Goal: Information Seeking & Learning: Find specific fact

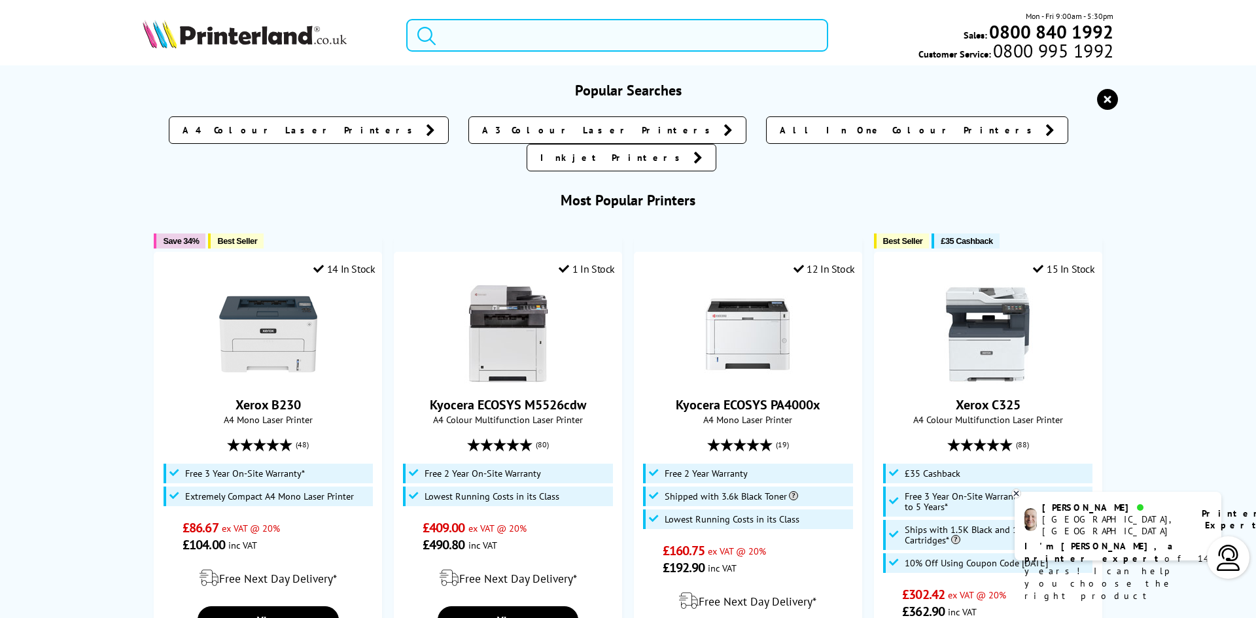
click at [555, 43] on input "search" at bounding box center [617, 35] width 422 height 33
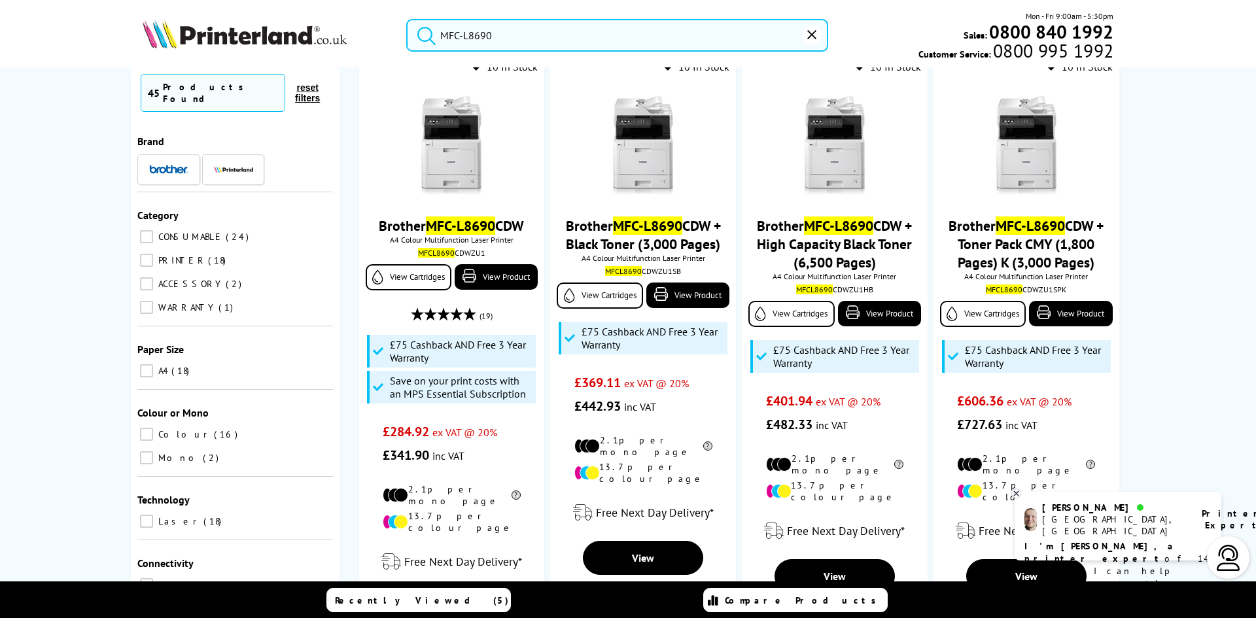
scroll to position [152, 0]
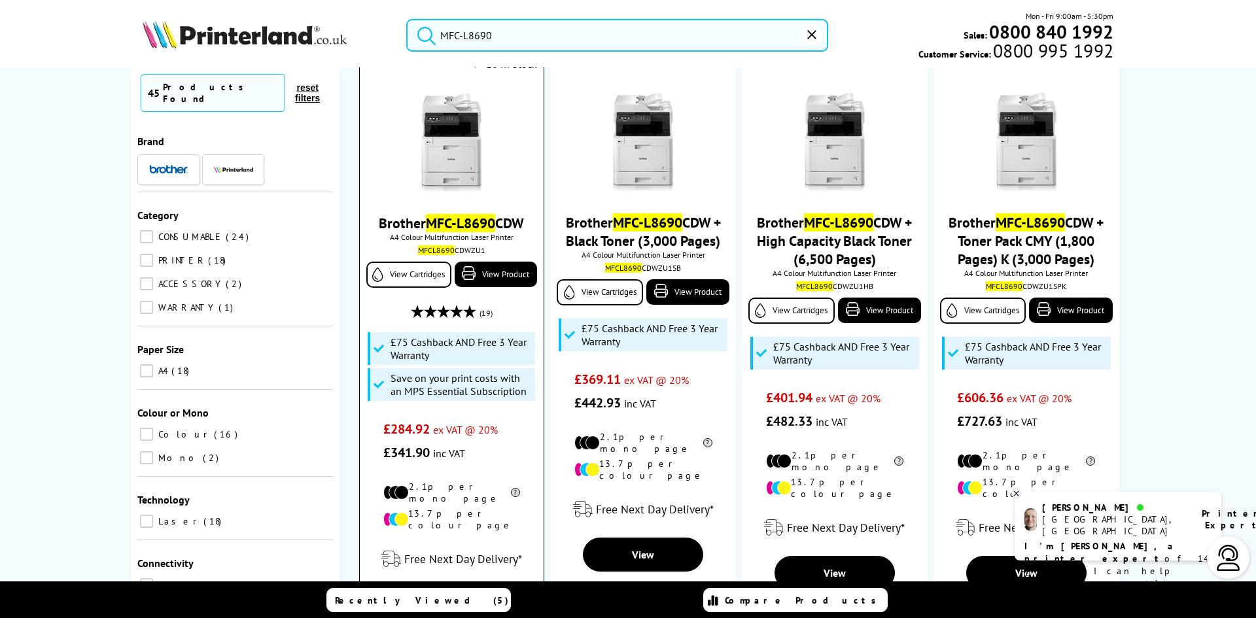
type input "MFC-L8690"
click at [443, 144] on img at bounding box center [451, 143] width 98 height 98
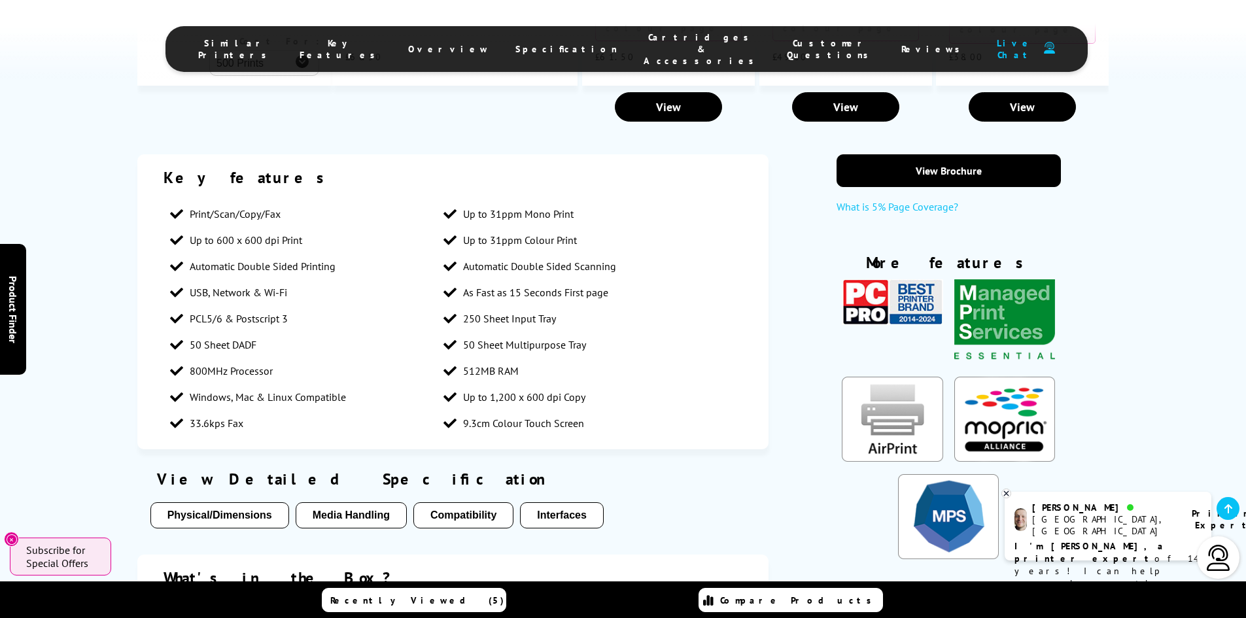
scroll to position [2241, 0]
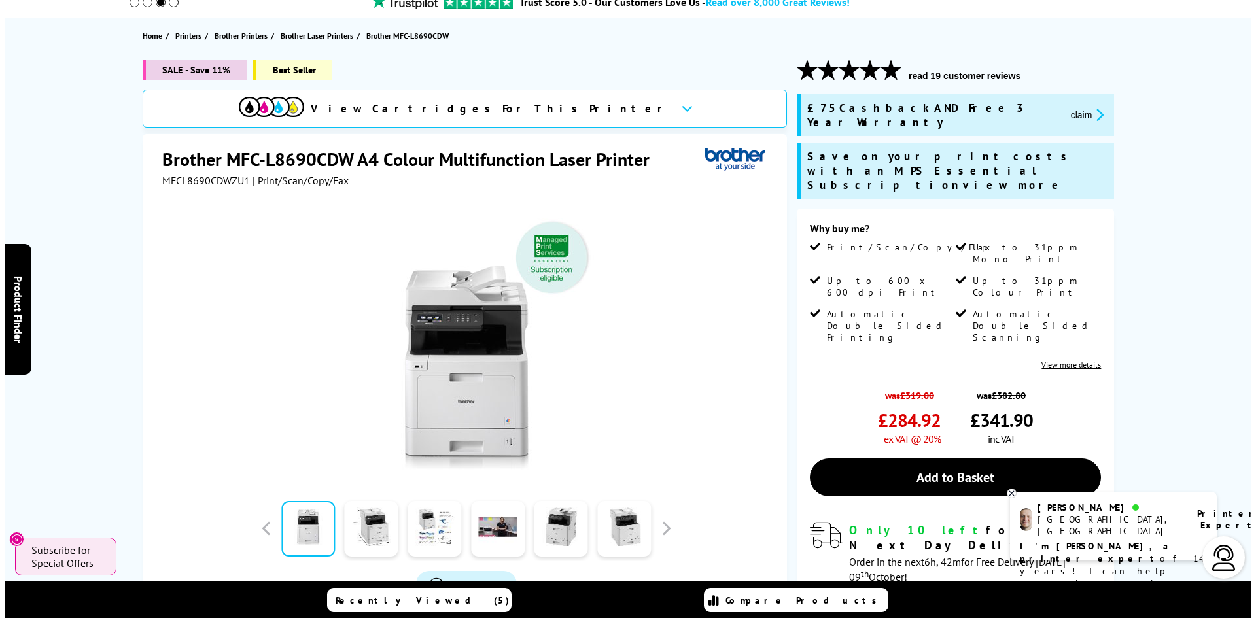
scroll to position [0, 0]
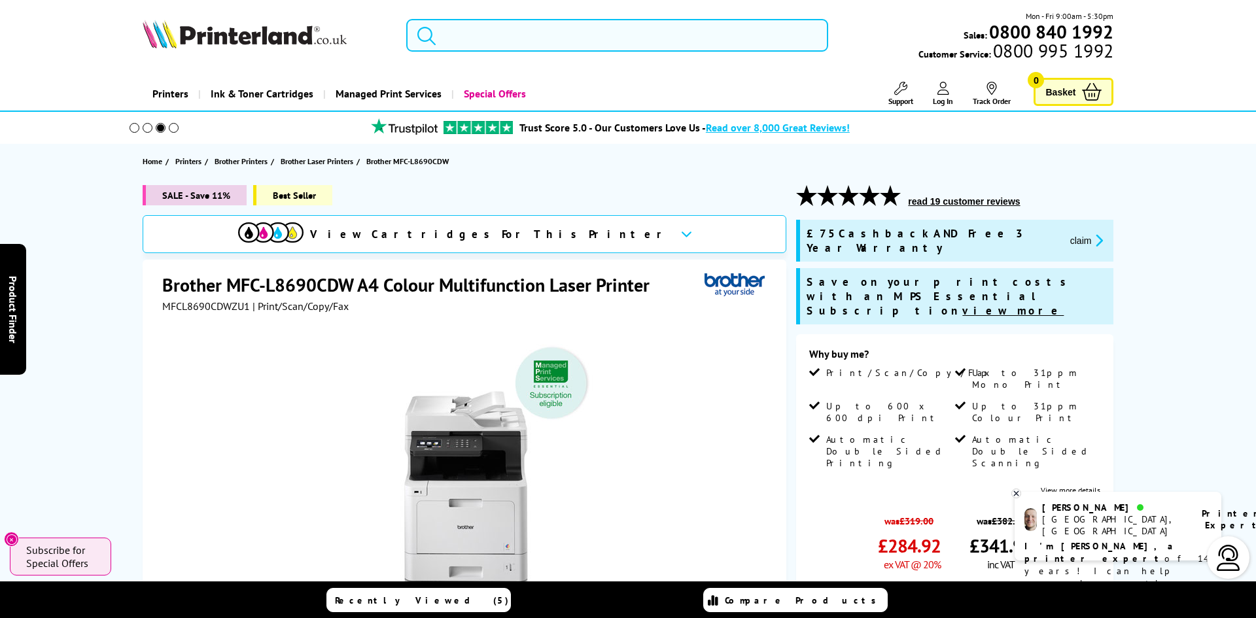
click at [550, 27] on input "search" at bounding box center [617, 35] width 422 height 33
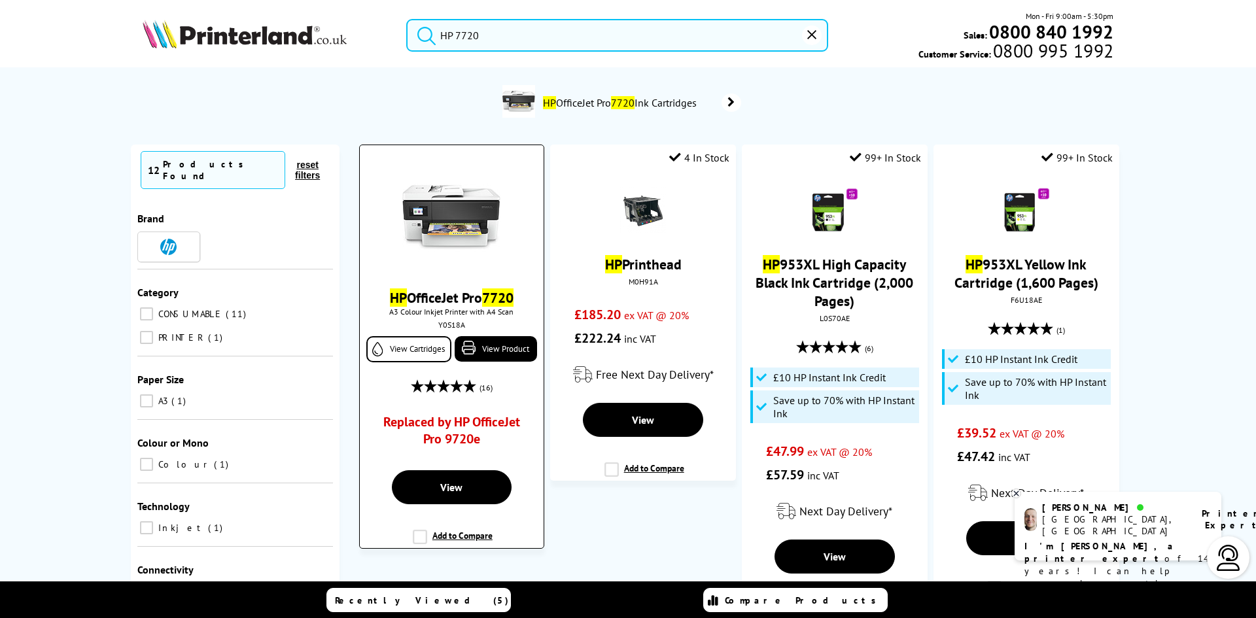
type input "HP 7720"
click at [432, 214] on img at bounding box center [451, 217] width 98 height 98
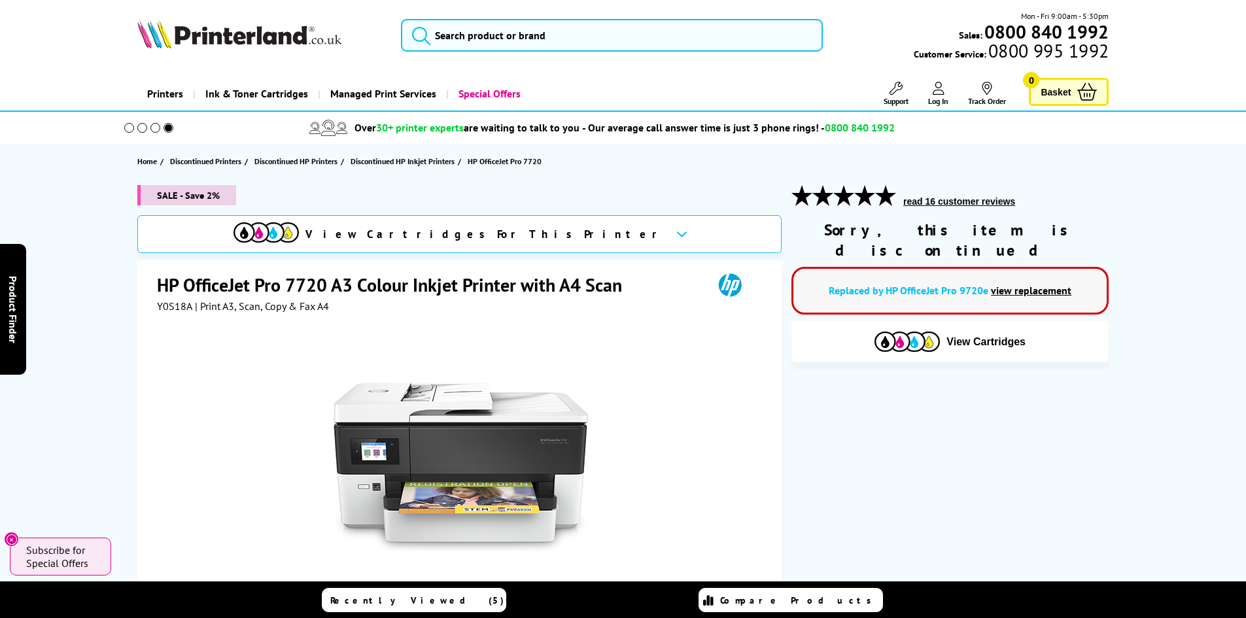
click at [1027, 284] on link "view replacement" at bounding box center [1031, 290] width 80 height 13
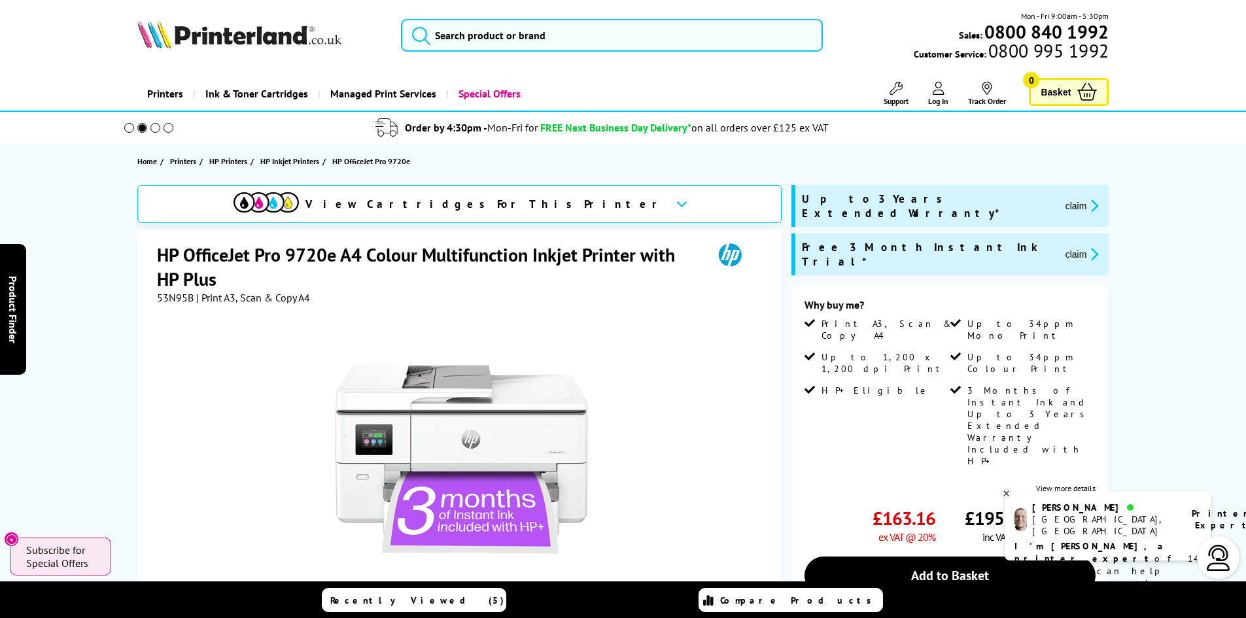
drag, startPoint x: 1245, startPoint y: 48, endPoint x: 1241, endPoint y: 60, distance: 11.6
click at [1241, 60] on header "Mon - Fri 9:00am - 5:30pm Sales: 0800 840 1992 Customer Service: 0800 995 1992" at bounding box center [623, 56] width 1246 height 112
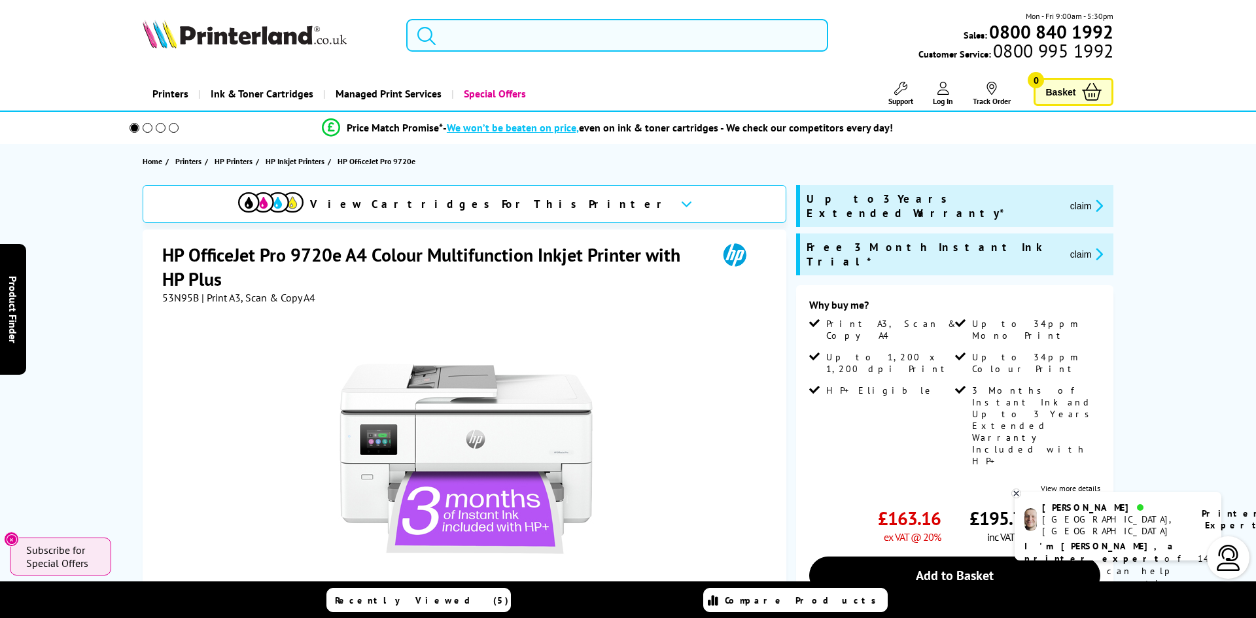
click at [651, 31] on input "search" at bounding box center [617, 35] width 422 height 33
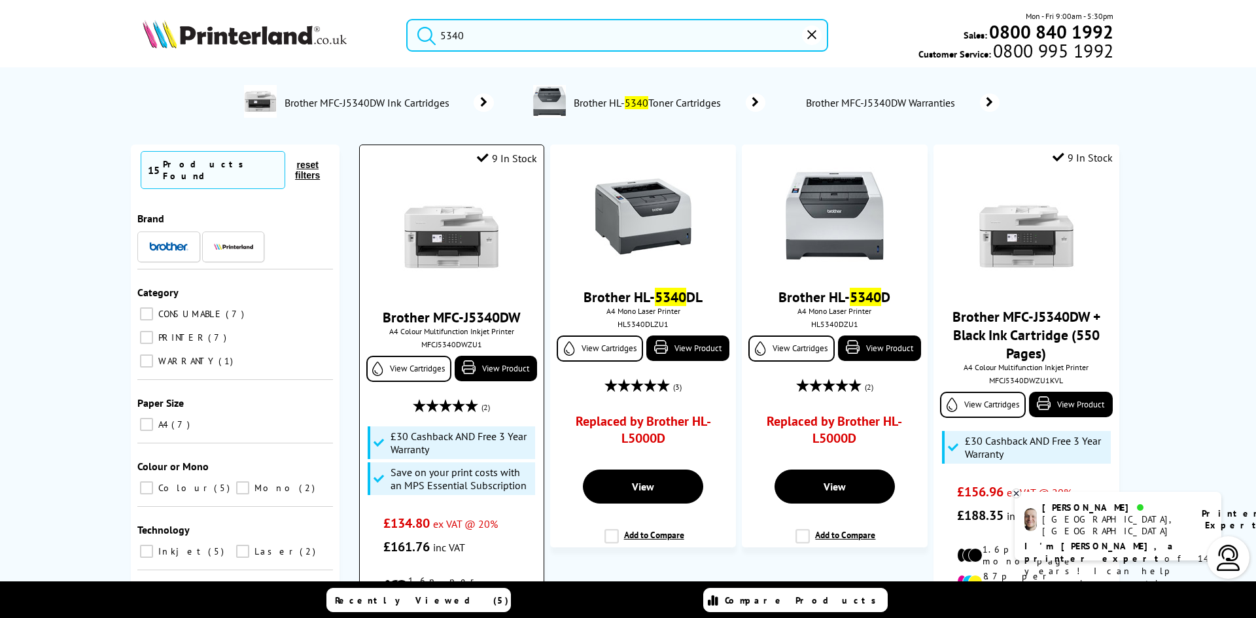
type input "5340"
click at [468, 241] on img at bounding box center [451, 237] width 98 height 98
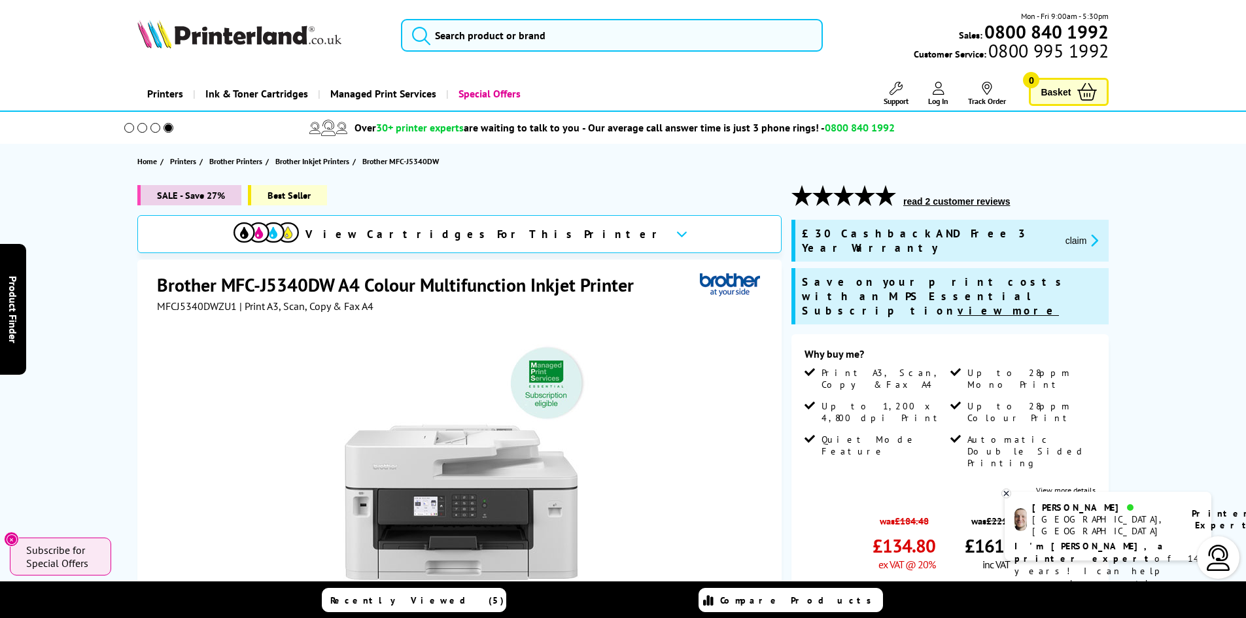
drag, startPoint x: 1252, startPoint y: 36, endPoint x: 1249, endPoint y: 25, distance: 11.6
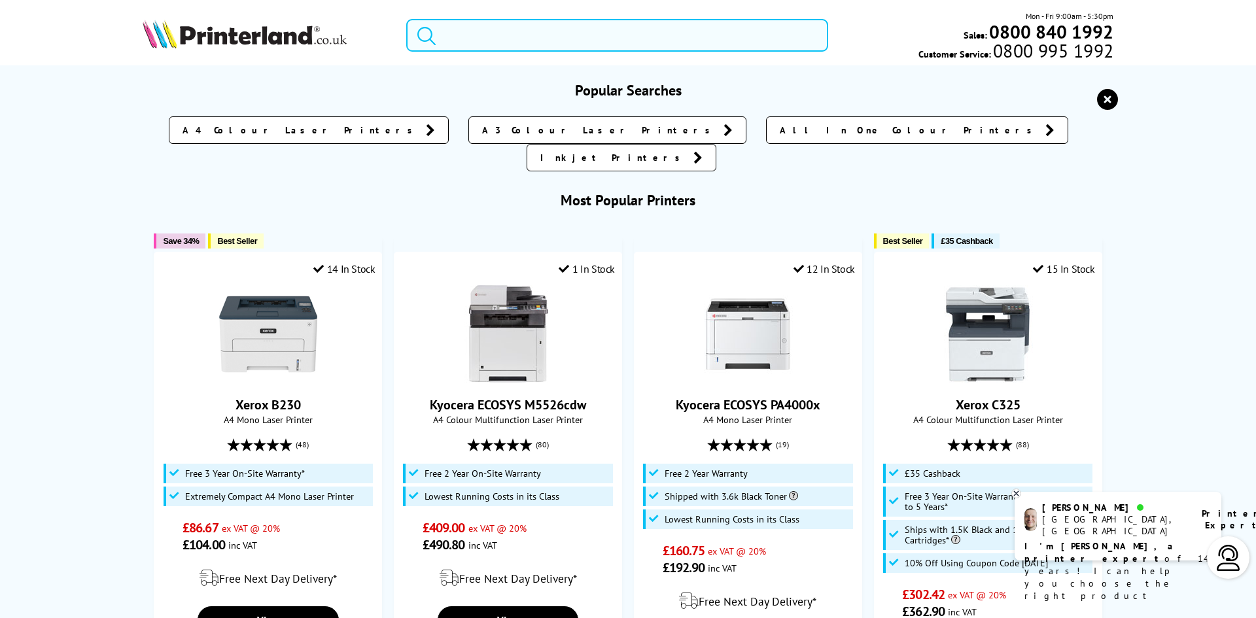
click at [538, 35] on input "search" at bounding box center [617, 35] width 422 height 33
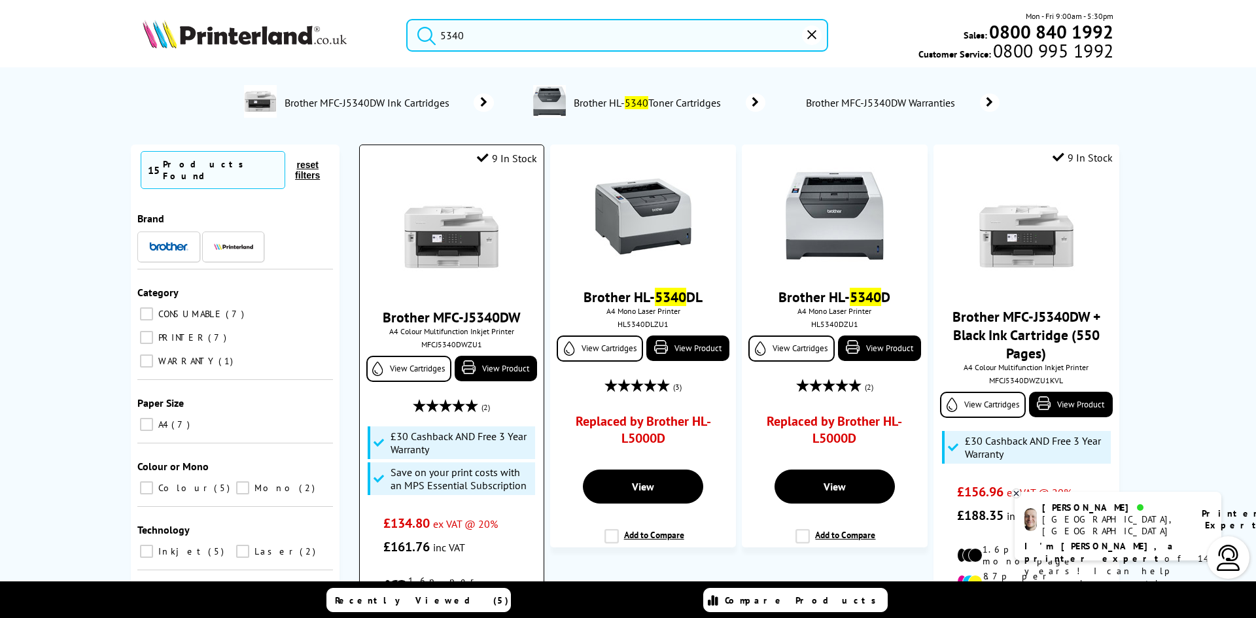
type input "5340"
click at [450, 231] on img at bounding box center [451, 237] width 98 height 98
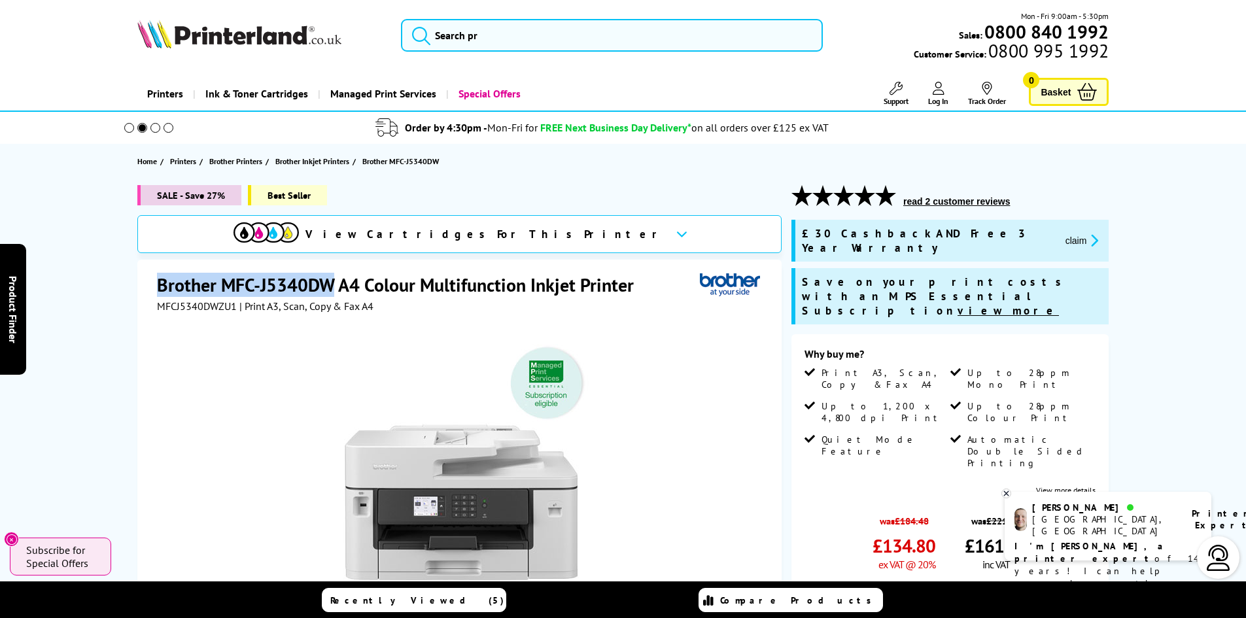
drag, startPoint x: 334, startPoint y: 290, endPoint x: 159, endPoint y: 291, distance: 175.3
click at [154, 294] on div "Brother MFC-J5340DW A4 Colour Multifunction Inkjet Printer MFCJ5340DWZU1 | Prin…" at bounding box center [459, 542] width 644 height 564
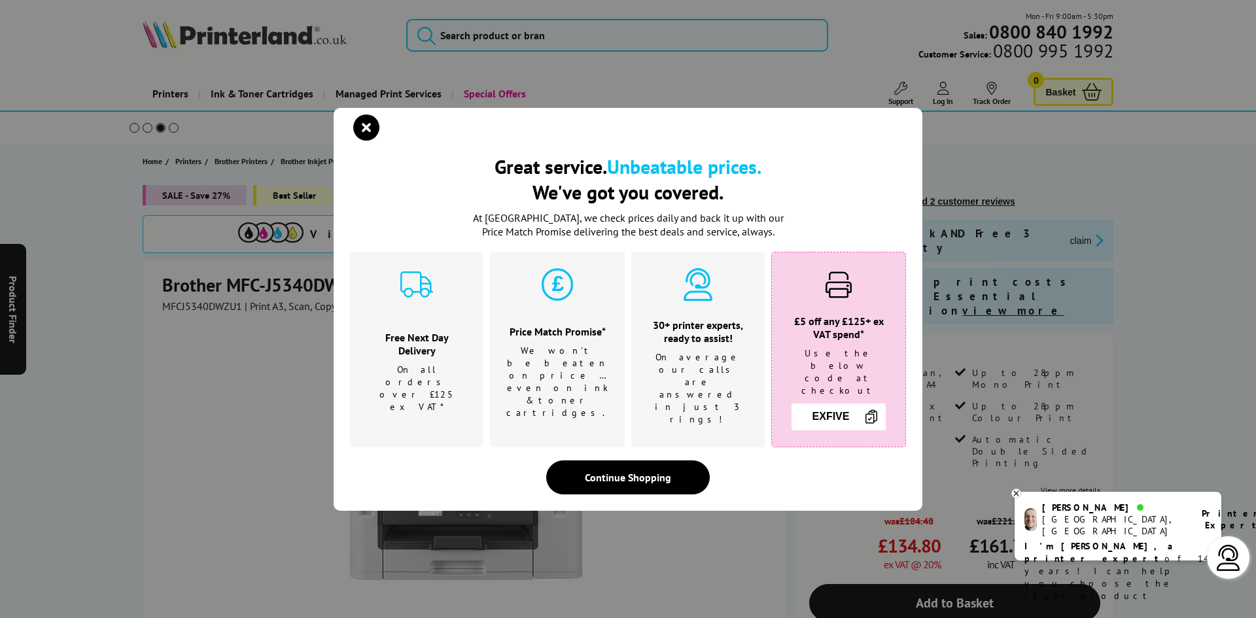
drag, startPoint x: 180, startPoint y: 287, endPoint x: 186, endPoint y: 277, distance: 11.4
click at [186, 277] on div "Great service. Unbeatable prices. We've got you covered. Great service. Unbeata…" at bounding box center [628, 309] width 1256 height 618
click at [187, 280] on div "Great service. Unbeatable prices. We've got you covered. Great service. Unbeata…" at bounding box center [628, 309] width 1256 height 618
click at [162, 281] on div "Great service. Unbeatable prices. We've got you covered. Great service. Unbeata…" at bounding box center [628, 309] width 1256 height 618
click at [365, 137] on icon "close modal" at bounding box center [366, 127] width 26 height 26
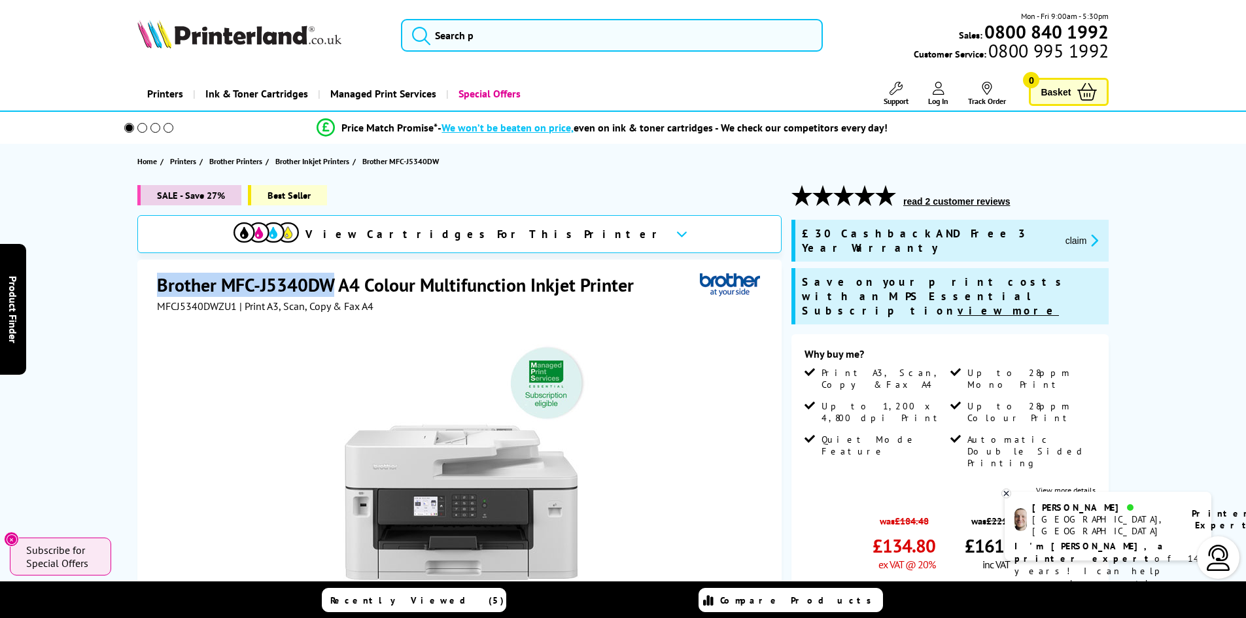
drag, startPoint x: 156, startPoint y: 284, endPoint x: 326, endPoint y: 287, distance: 170.1
click at [331, 286] on h1 "Brother MFC-J5340DW A4 Colour Multifunction Inkjet Printer" at bounding box center [402, 285] width 490 height 24
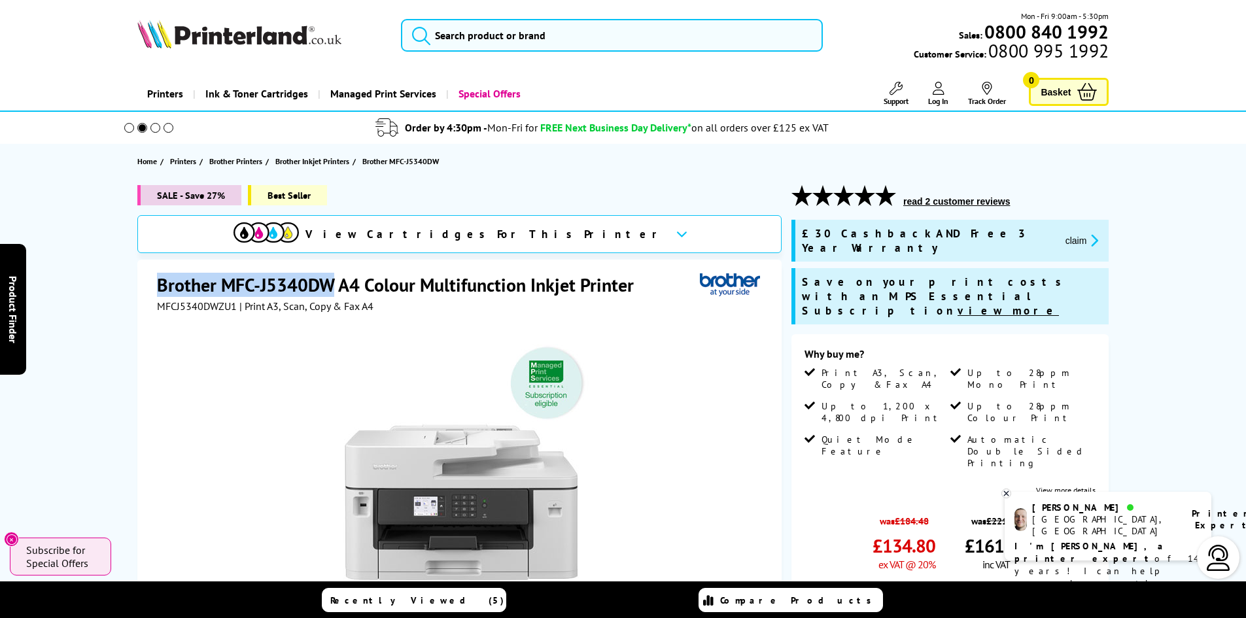
copy h1 "Brother MFC-J5340DW"
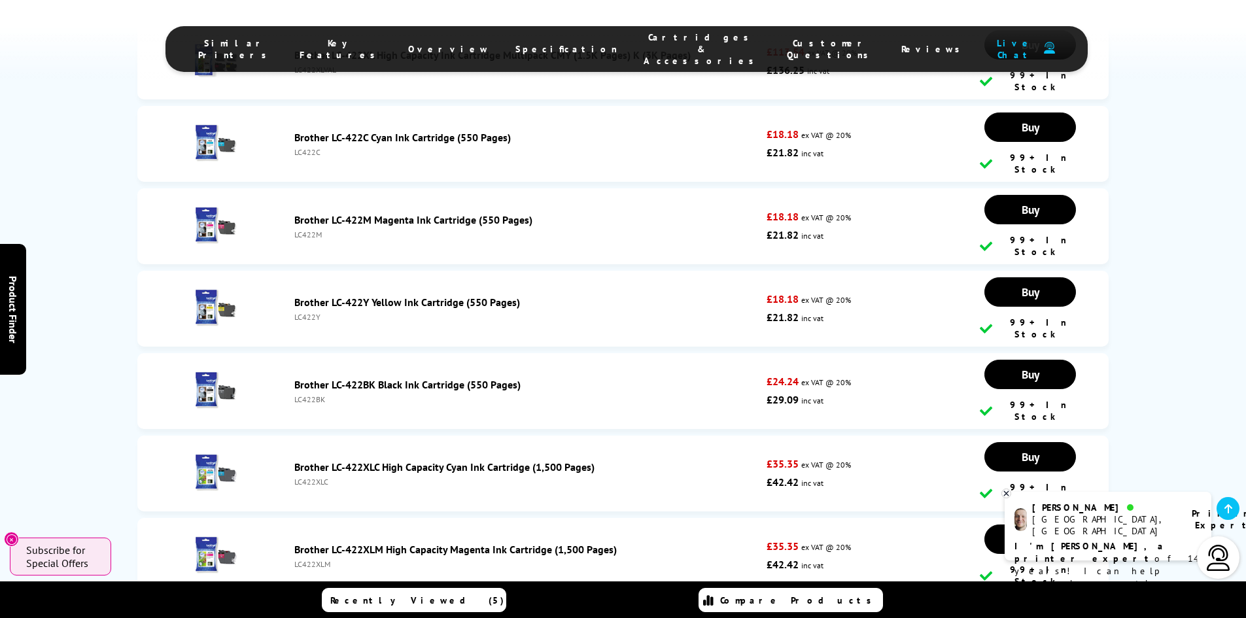
scroll to position [4879, 0]
